Goal: Transaction & Acquisition: Purchase product/service

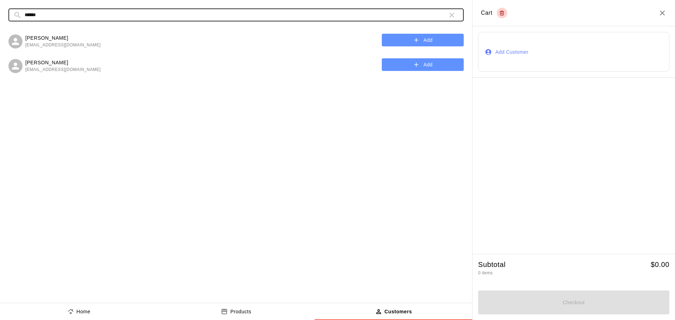
type input "******"
click at [431, 65] on button "Add" at bounding box center [423, 64] width 82 height 13
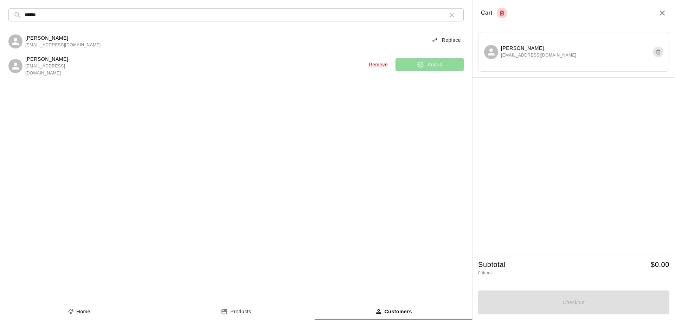
click at [224, 312] on icon "product sales tabs" at bounding box center [224, 311] width 7 height 7
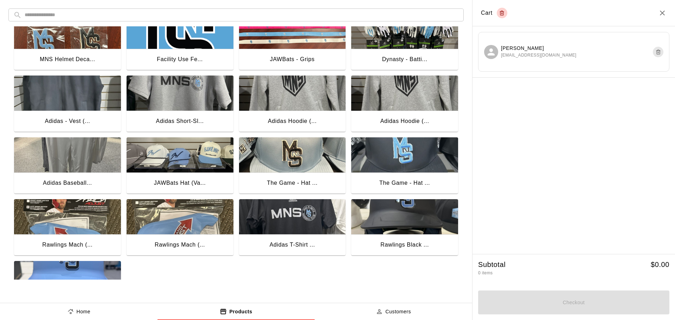
scroll to position [557, 0]
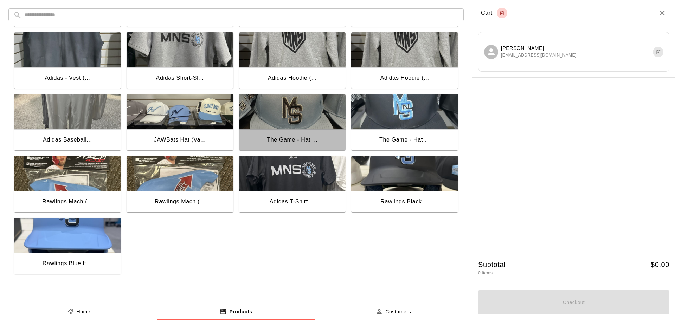
click at [296, 116] on img "button" at bounding box center [292, 111] width 107 height 35
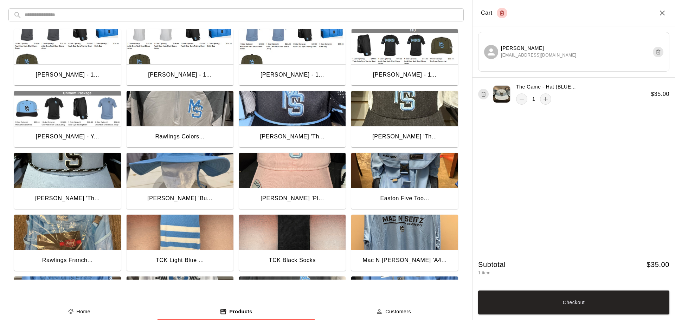
scroll to position [0, 0]
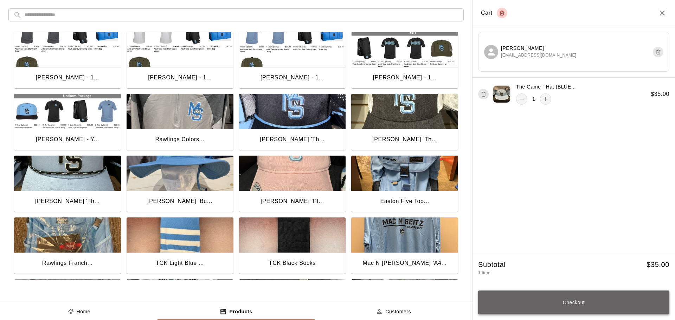
click at [530, 299] on button "Checkout" at bounding box center [573, 303] width 191 height 24
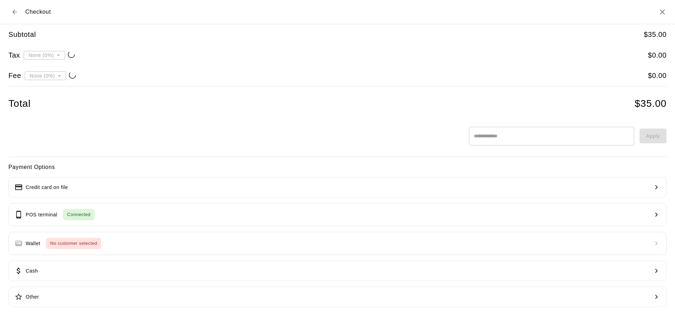
type input "**********"
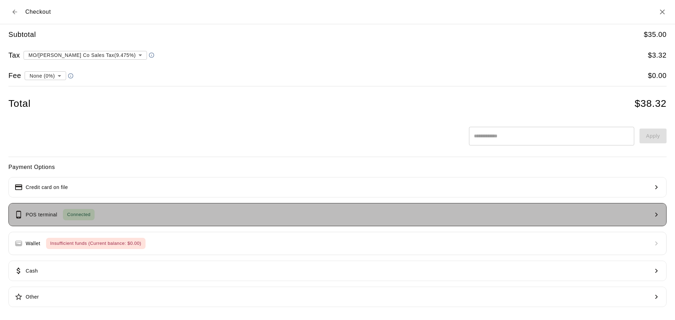
click at [151, 215] on button "POS terminal Connected" at bounding box center [337, 214] width 658 height 23
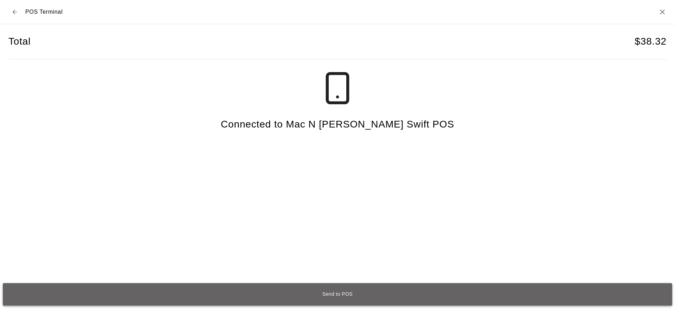
click at [338, 301] on button "Send to POS" at bounding box center [338, 294] width 670 height 23
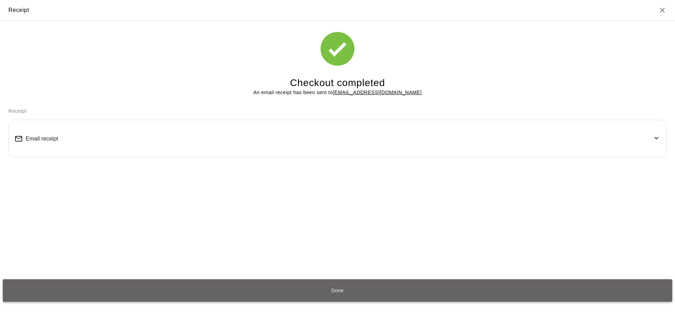
click at [339, 290] on button "Done" at bounding box center [338, 291] width 670 height 23
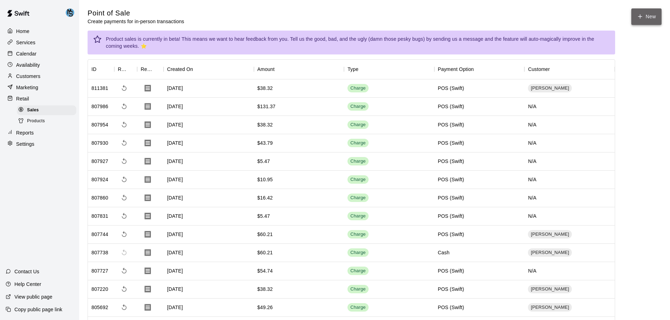
click at [641, 13] on button "New" at bounding box center [646, 16] width 30 height 17
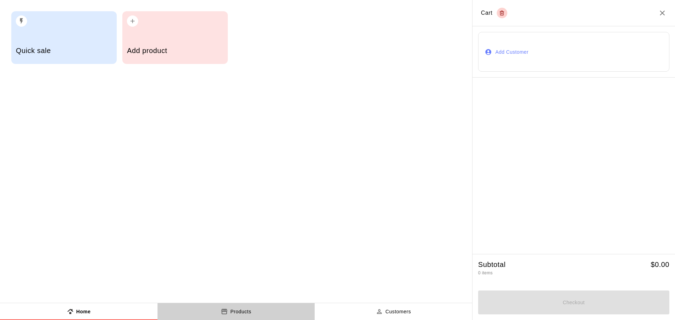
click at [240, 316] on button "Products" at bounding box center [237, 312] width 158 height 17
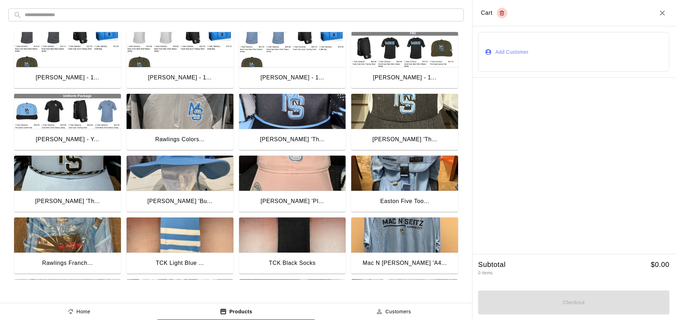
click at [501, 58] on button "Add Customer" at bounding box center [573, 52] width 191 height 40
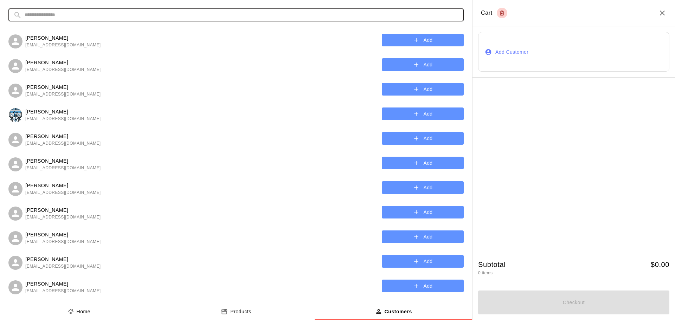
click at [68, 17] on input "text" at bounding box center [242, 14] width 434 height 13
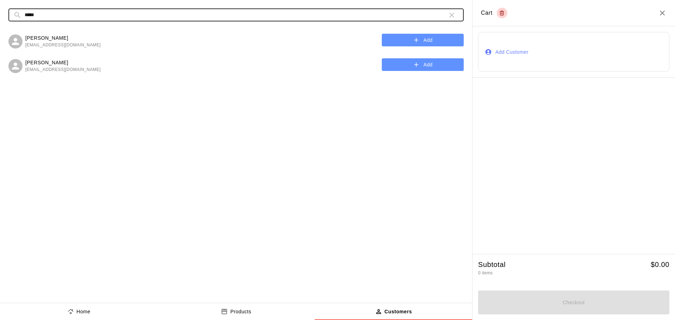
drag, startPoint x: 134, startPoint y: 20, endPoint x: 0, endPoint y: 20, distance: 134.0
click at [0, 20] on div "​ ***** ​ [PERSON_NAME] [EMAIL_ADDRESS][DOMAIN_NAME] Add [PERSON_NAME] [EMAIL_A…" at bounding box center [236, 151] width 472 height 303
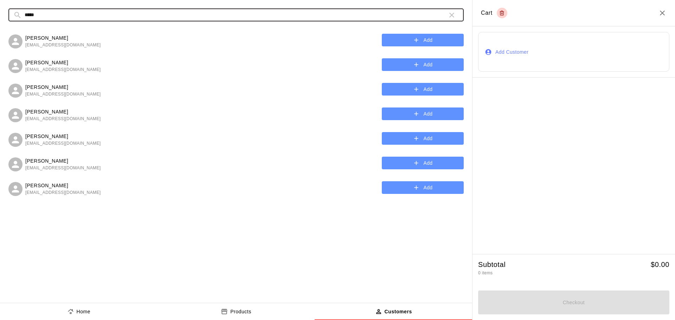
type input "*****"
click at [452, 15] on icon "button" at bounding box center [452, 15] width 8 height 8
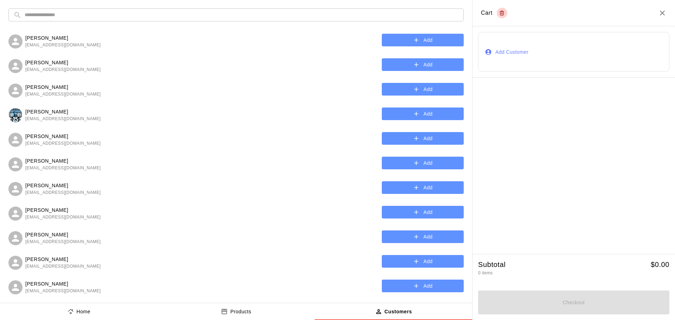
click at [239, 313] on p "Products" at bounding box center [240, 311] width 21 height 7
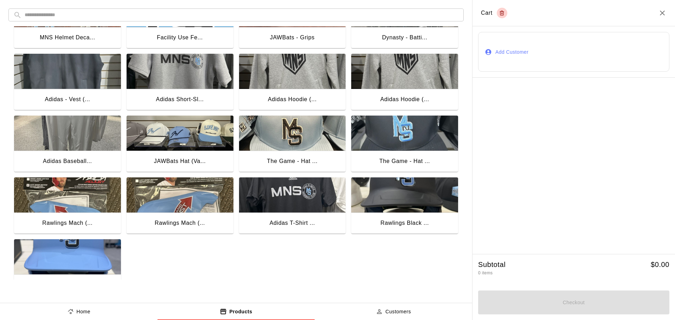
scroll to position [557, 0]
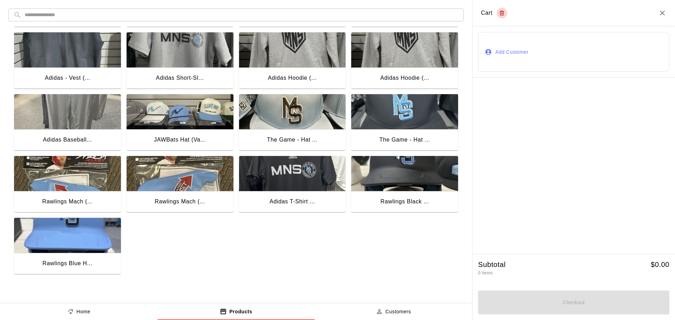
click at [286, 173] on img "button" at bounding box center [292, 173] width 107 height 35
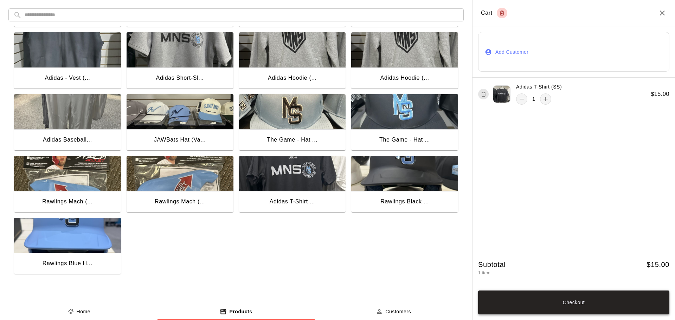
click at [563, 304] on button "Checkout" at bounding box center [573, 303] width 191 height 24
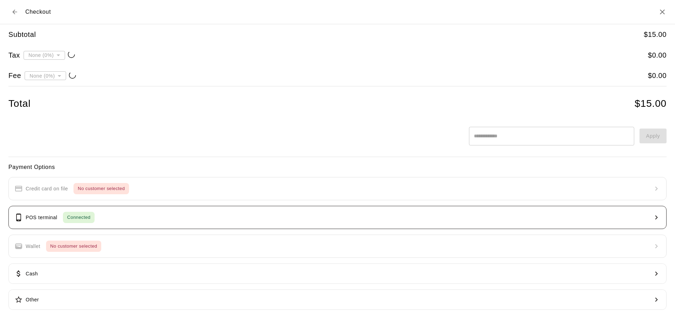
type input "**********"
click at [194, 215] on button "POS terminal Connected" at bounding box center [337, 217] width 658 height 23
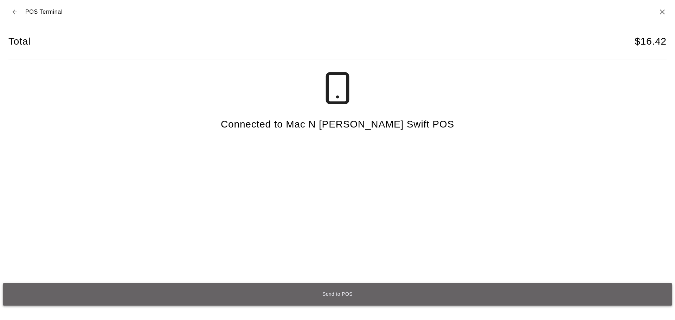
click at [321, 297] on button "Send to POS" at bounding box center [338, 294] width 670 height 23
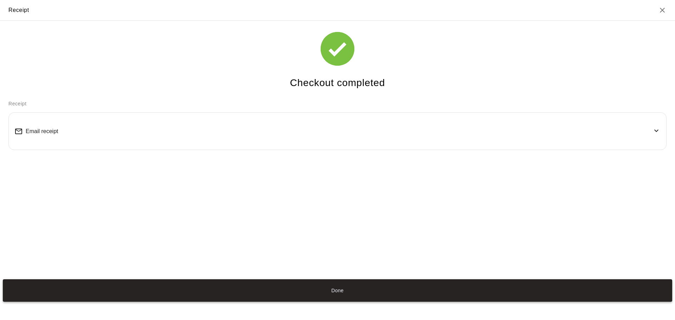
click at [336, 291] on button "Done" at bounding box center [338, 291] width 670 height 23
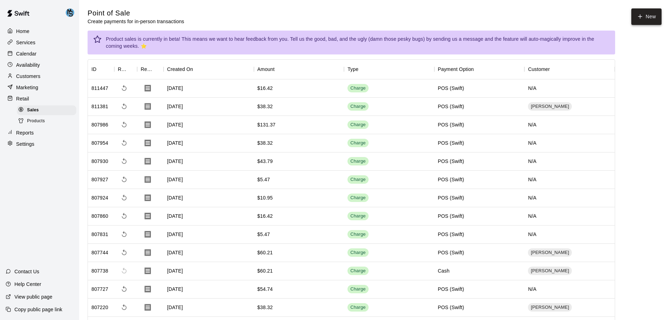
click at [641, 18] on icon "button" at bounding box center [640, 16] width 6 height 6
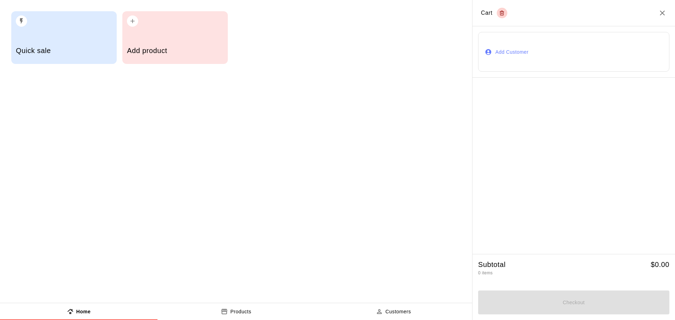
click at [246, 316] on button "Products" at bounding box center [237, 312] width 158 height 17
